Goal: Communication & Community: Answer question/provide support

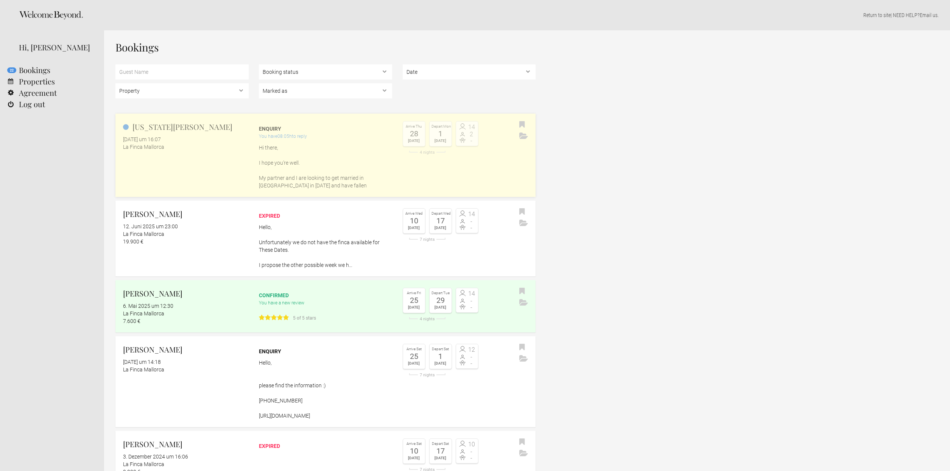
click at [296, 160] on p "Hi there, I hope you’re well. My partner and I are looking to get married in Ma…" at bounding box center [325, 166] width 133 height 45
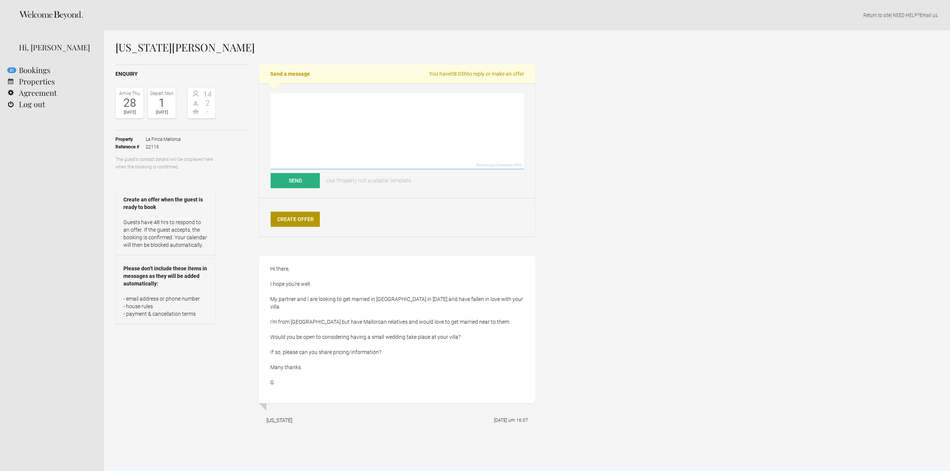
click at [300, 121] on textarea at bounding box center [396, 131] width 253 height 76
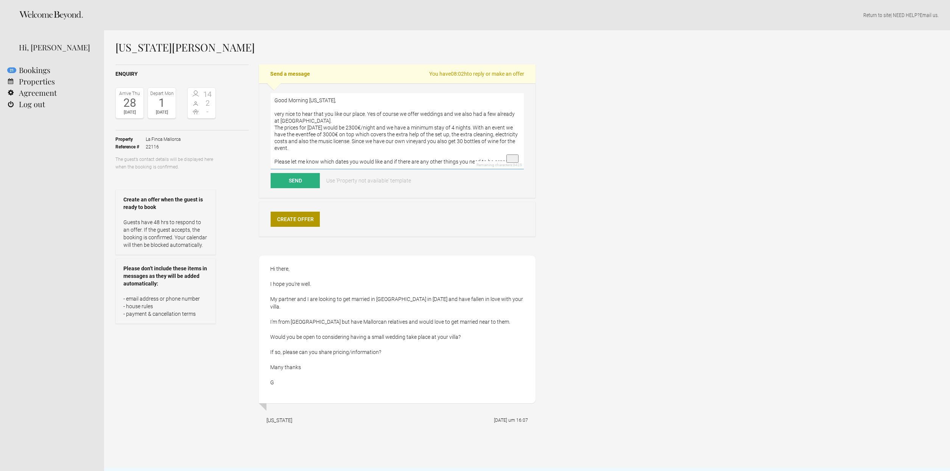
scroll to position [10, 0]
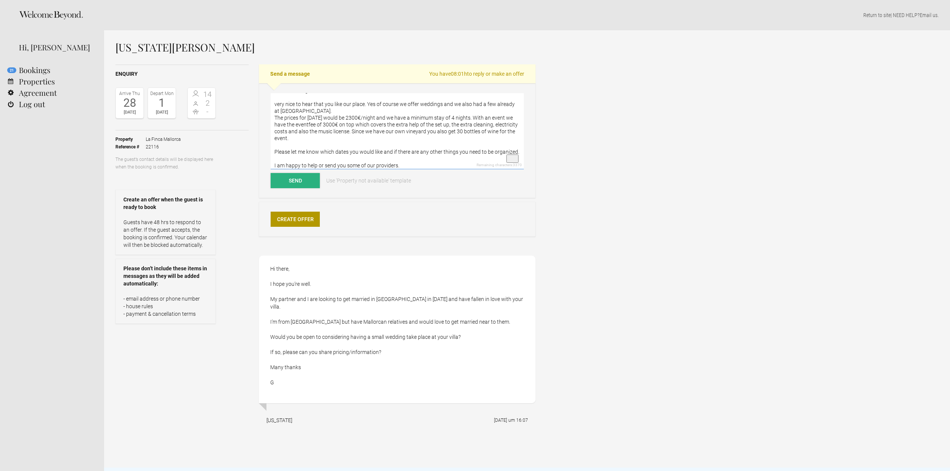
type textarea "Good Morning [US_STATE], very nice to hear that you like our place. Yes of cour…"
click at [300, 185] on button "Send" at bounding box center [294, 180] width 49 height 15
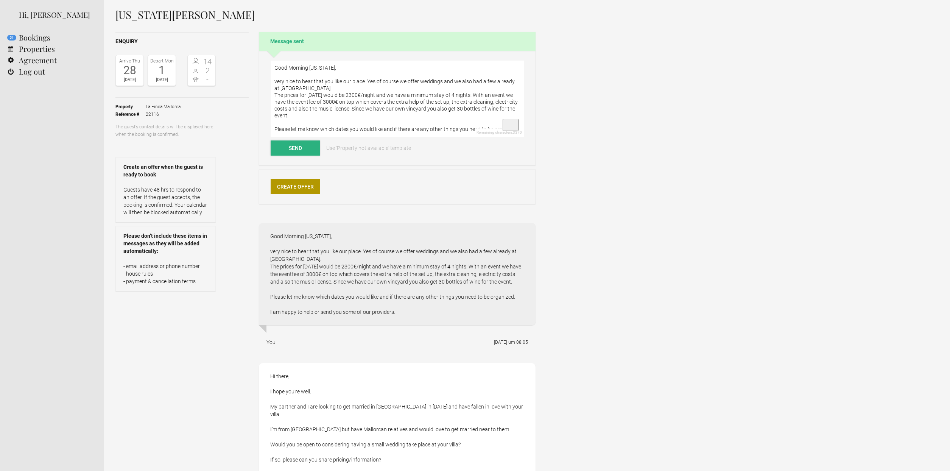
scroll to position [0, 0]
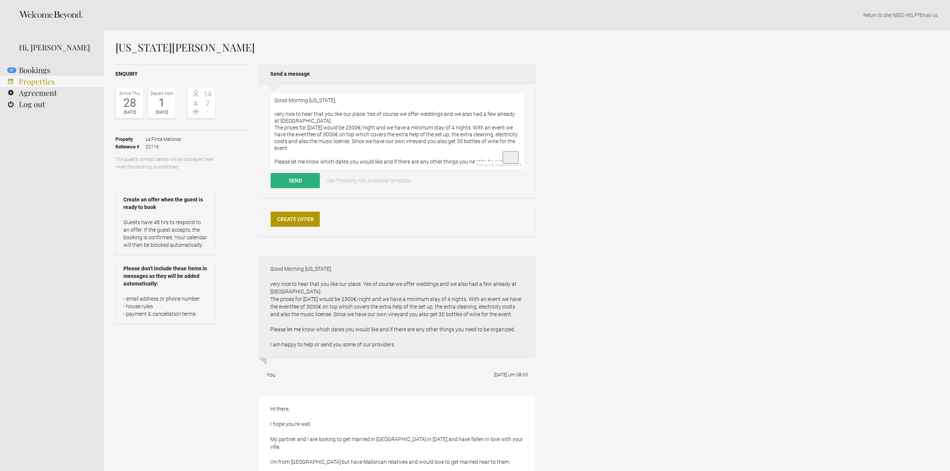
click at [41, 82] on link "Properties" at bounding box center [52, 81] width 104 height 11
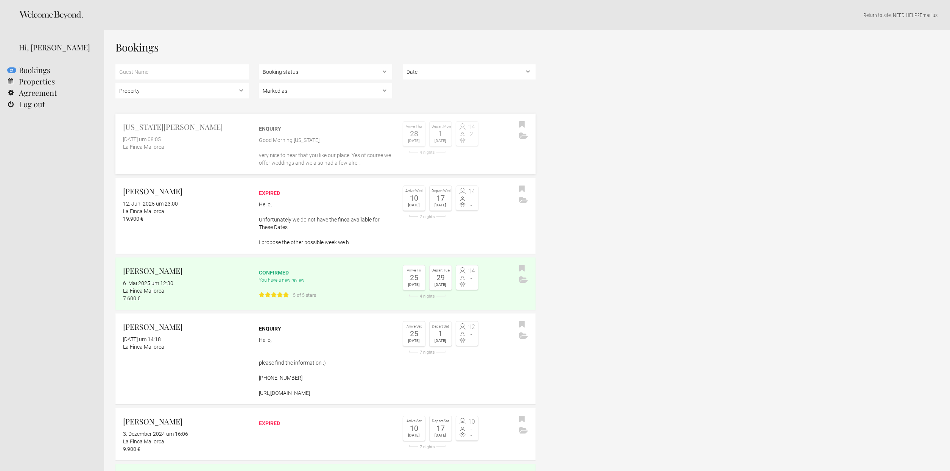
click at [225, 156] on link "Georgia Elliott 28. August 2025 um 08:05 La Finca Mallorca Enquiry Good Morning…" at bounding box center [325, 143] width 420 height 61
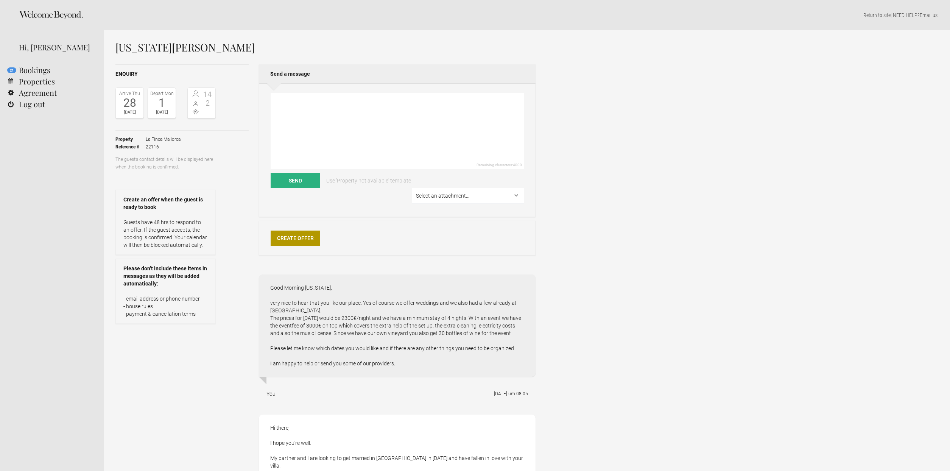
select select "24891"
click option "Wedding-Packages-2026-La-Finca_s.pdf" at bounding box center [0, 0] width 0 height 0
click at [325, 127] on textarea at bounding box center [396, 131] width 253 height 76
type textarea "Here I attached you a few of our wedding packages in case you need help with th…"
click at [302, 178] on button "Send" at bounding box center [294, 180] width 49 height 15
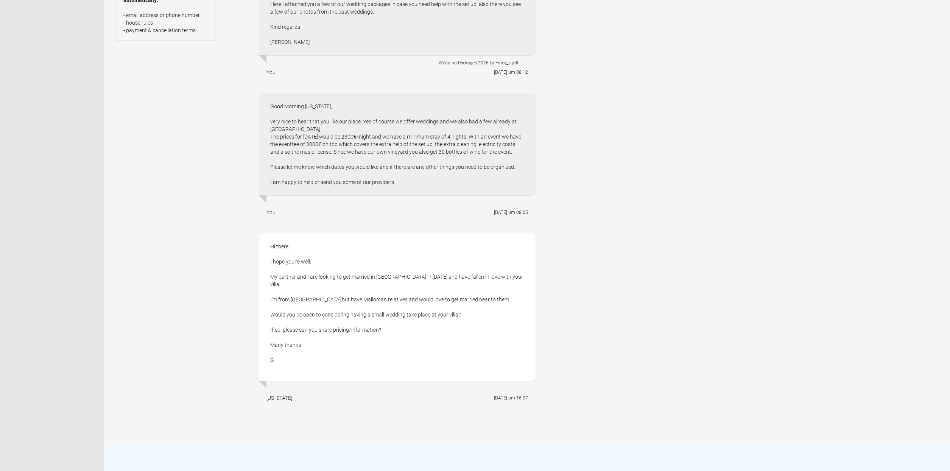
scroll to position [284, 0]
